Goal: Task Accomplishment & Management: Manage account settings

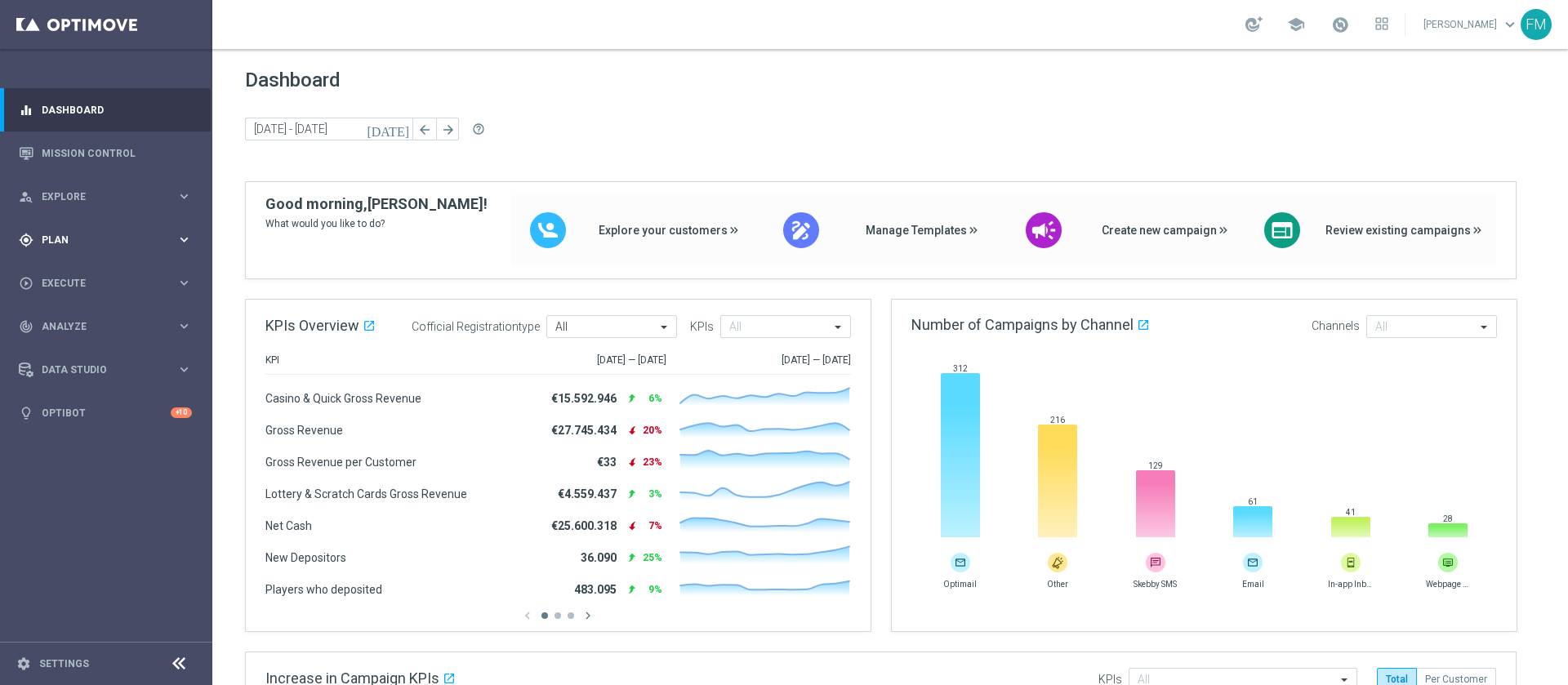
click at [92, 246] on div "gps_fixed Plan" at bounding box center [98, 241] width 158 height 15
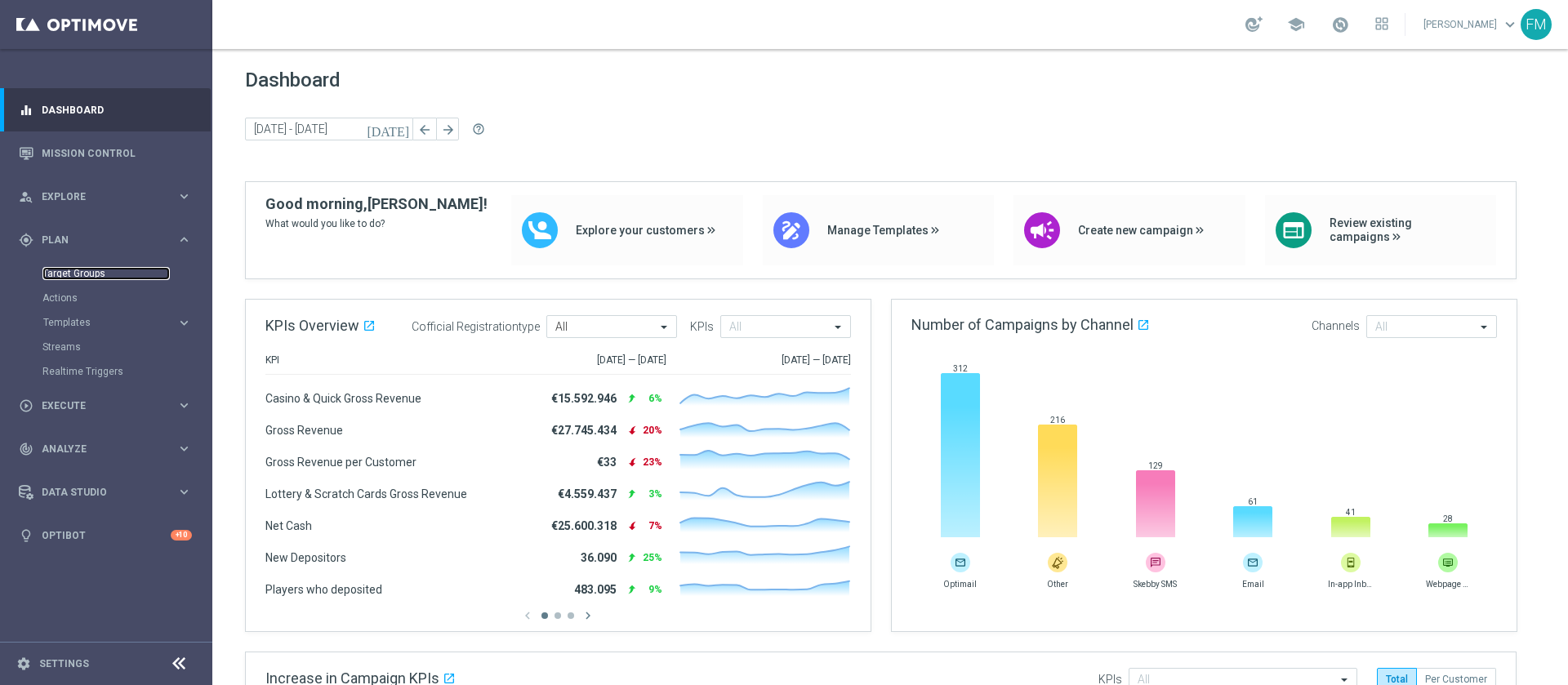
click at [64, 270] on link "Target Groups" at bounding box center [106, 273] width 128 height 13
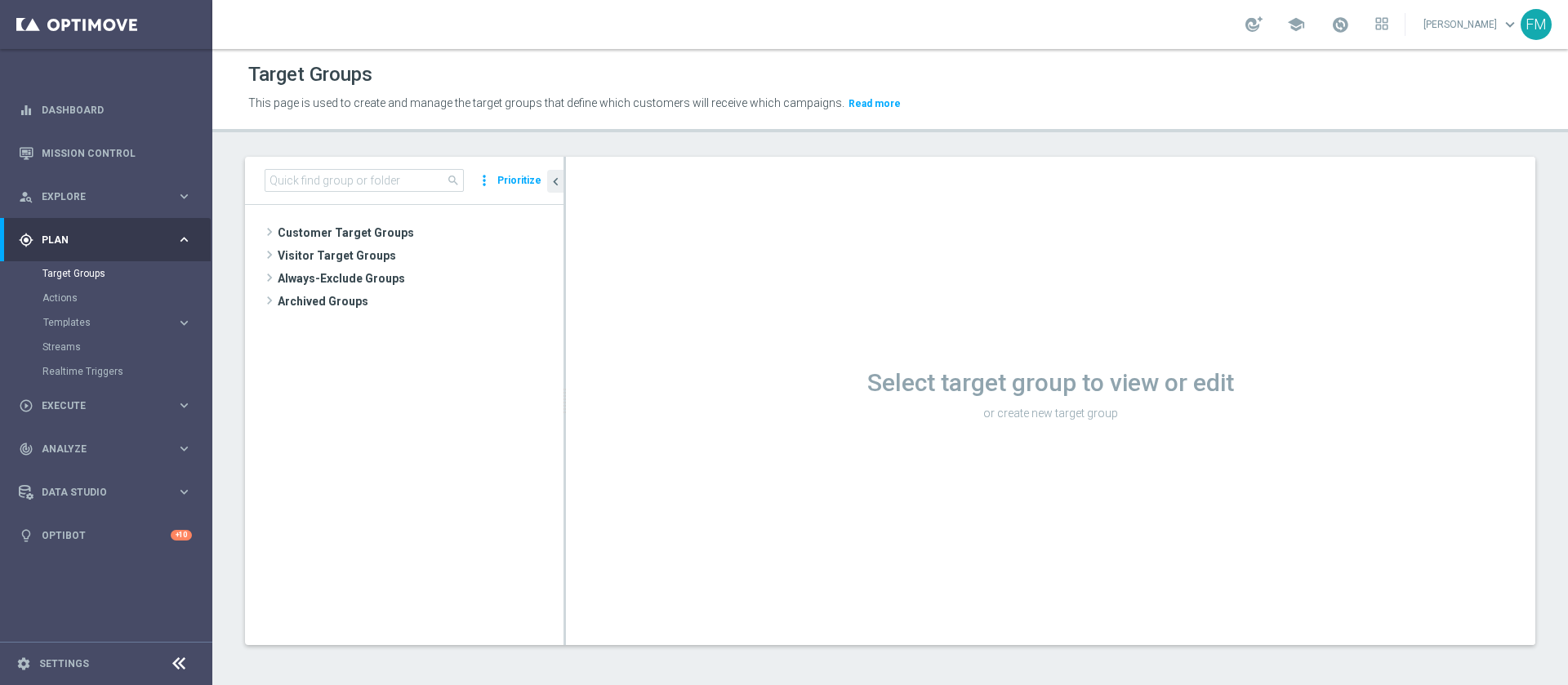
click at [1045, 128] on header "Target Groups This page is used to create and manage the target groups that def…" at bounding box center [890, 90] width 1356 height 84
click at [1054, 109] on p "This page is used to create and manage the target groups that define which cust…" at bounding box center [727, 103] width 957 height 18
